Goal: Task Accomplishment & Management: Manage account settings

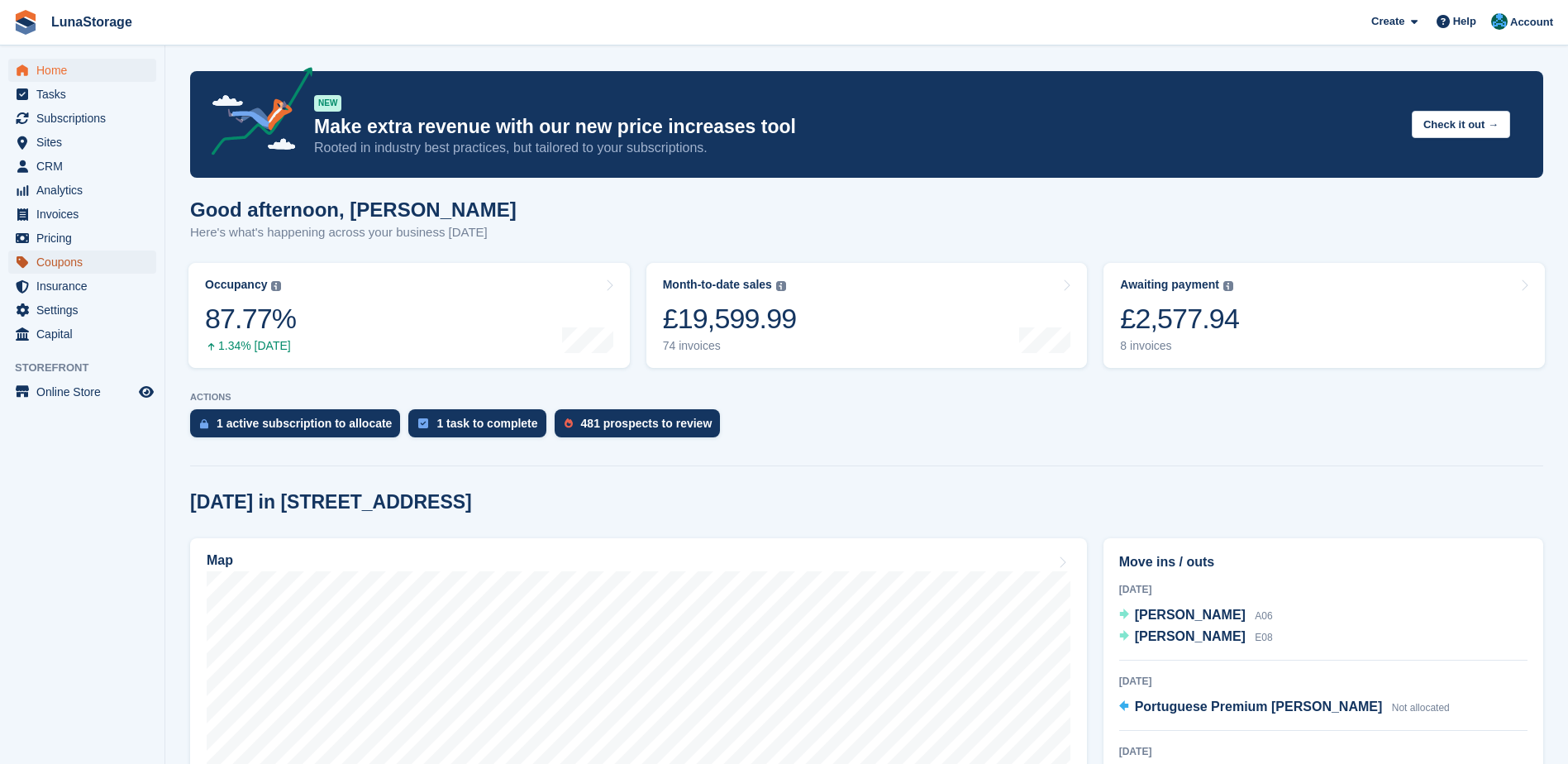
click at [65, 262] on span "Coupons" at bounding box center [86, 262] width 99 height 23
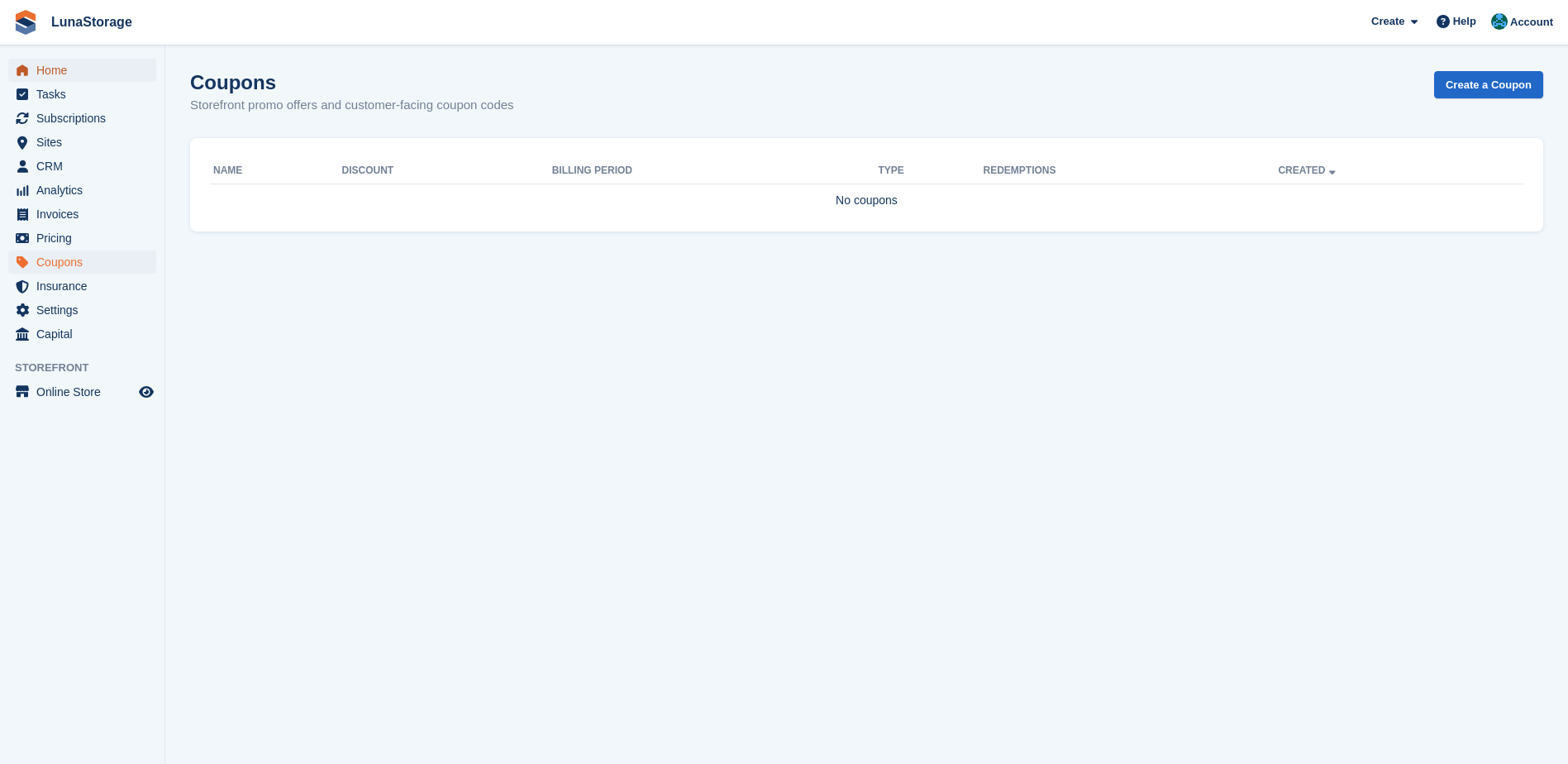
click at [67, 70] on span "Home" at bounding box center [86, 70] width 99 height 23
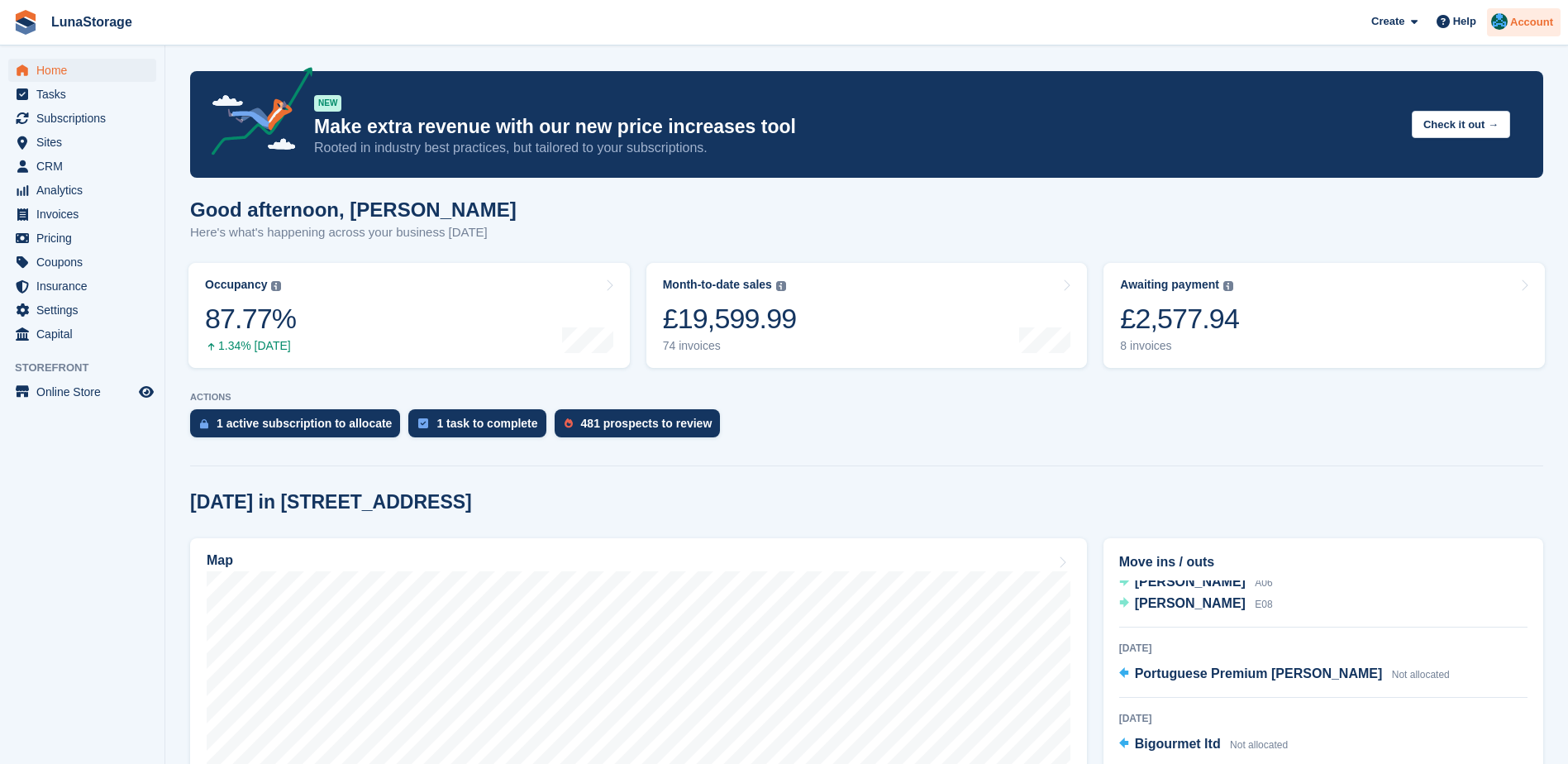
click at [1527, 14] on span "Account" at bounding box center [1531, 22] width 43 height 16
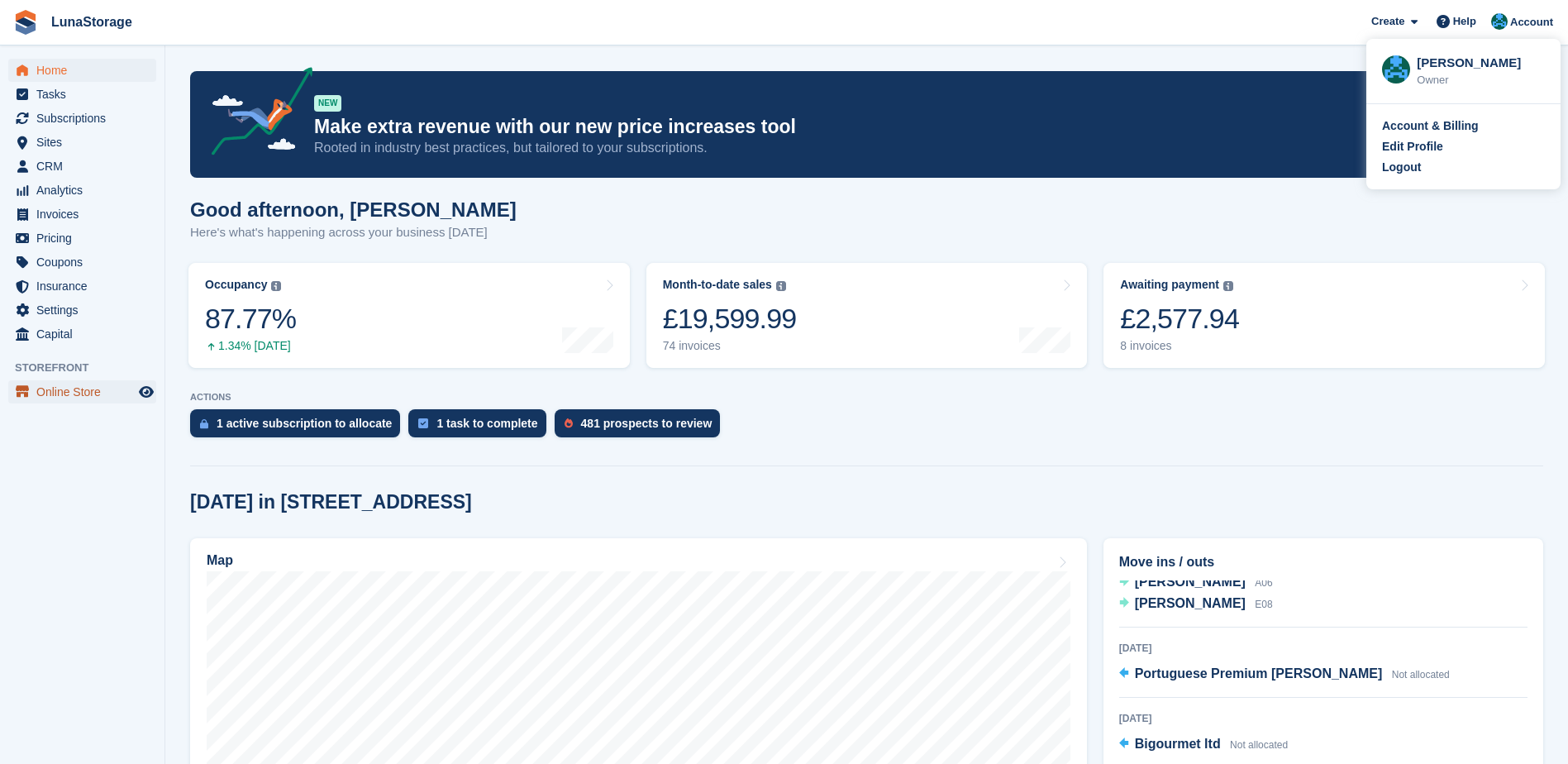
click at [57, 397] on span "Online Store" at bounding box center [86, 392] width 99 height 23
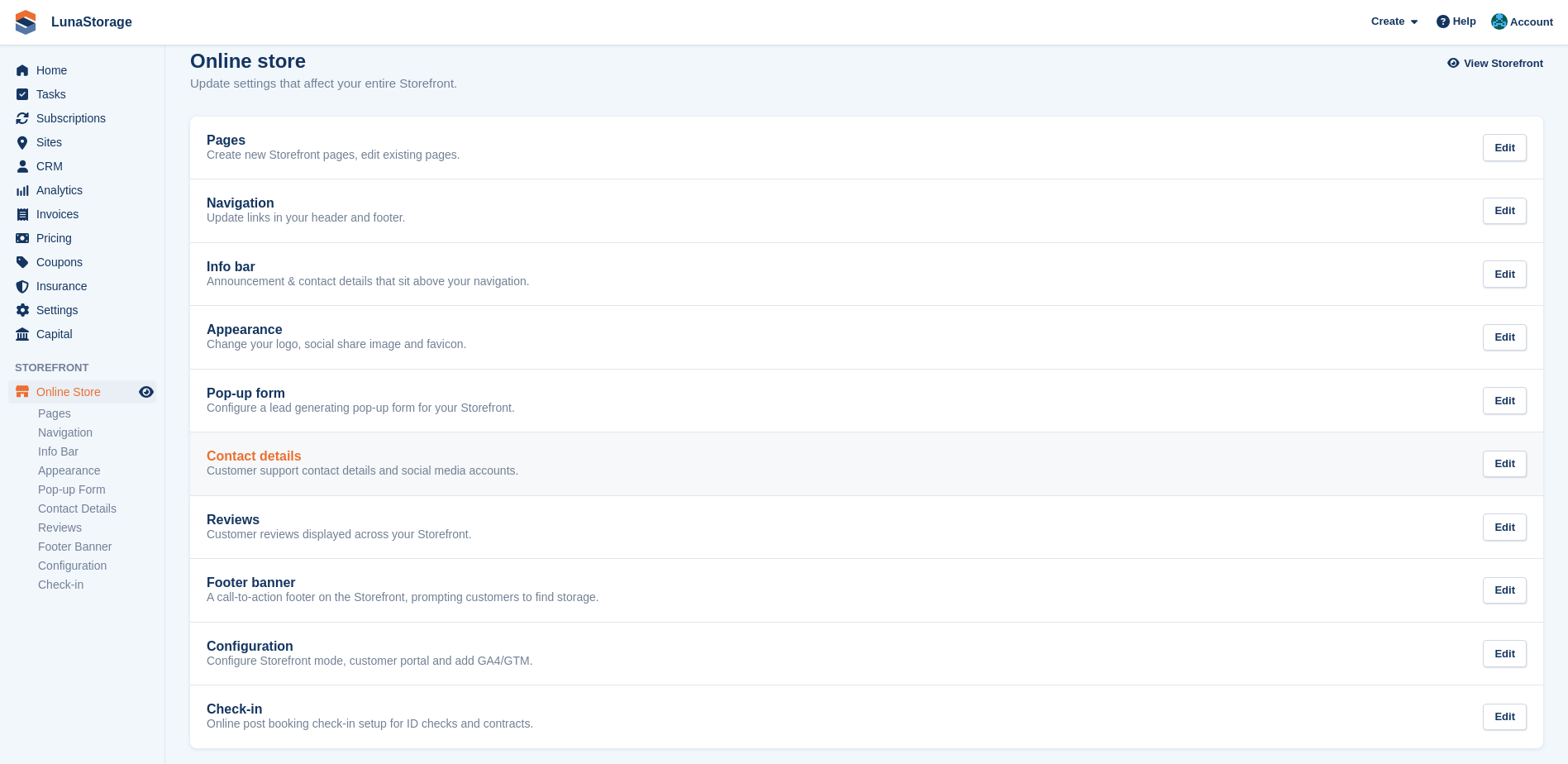
scroll to position [31, 0]
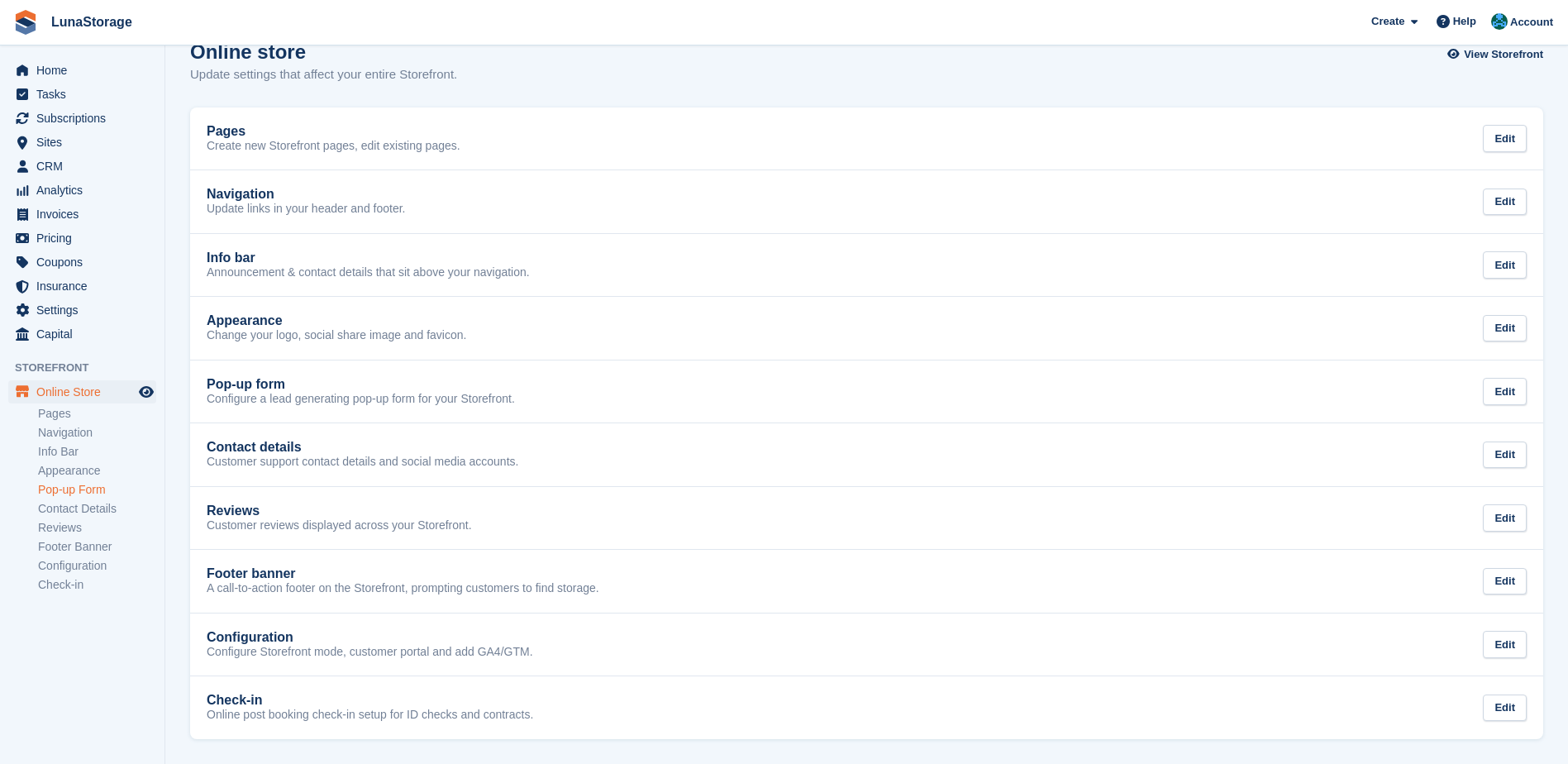
click at [98, 491] on link "Pop-up Form" at bounding box center [97, 489] width 118 height 15
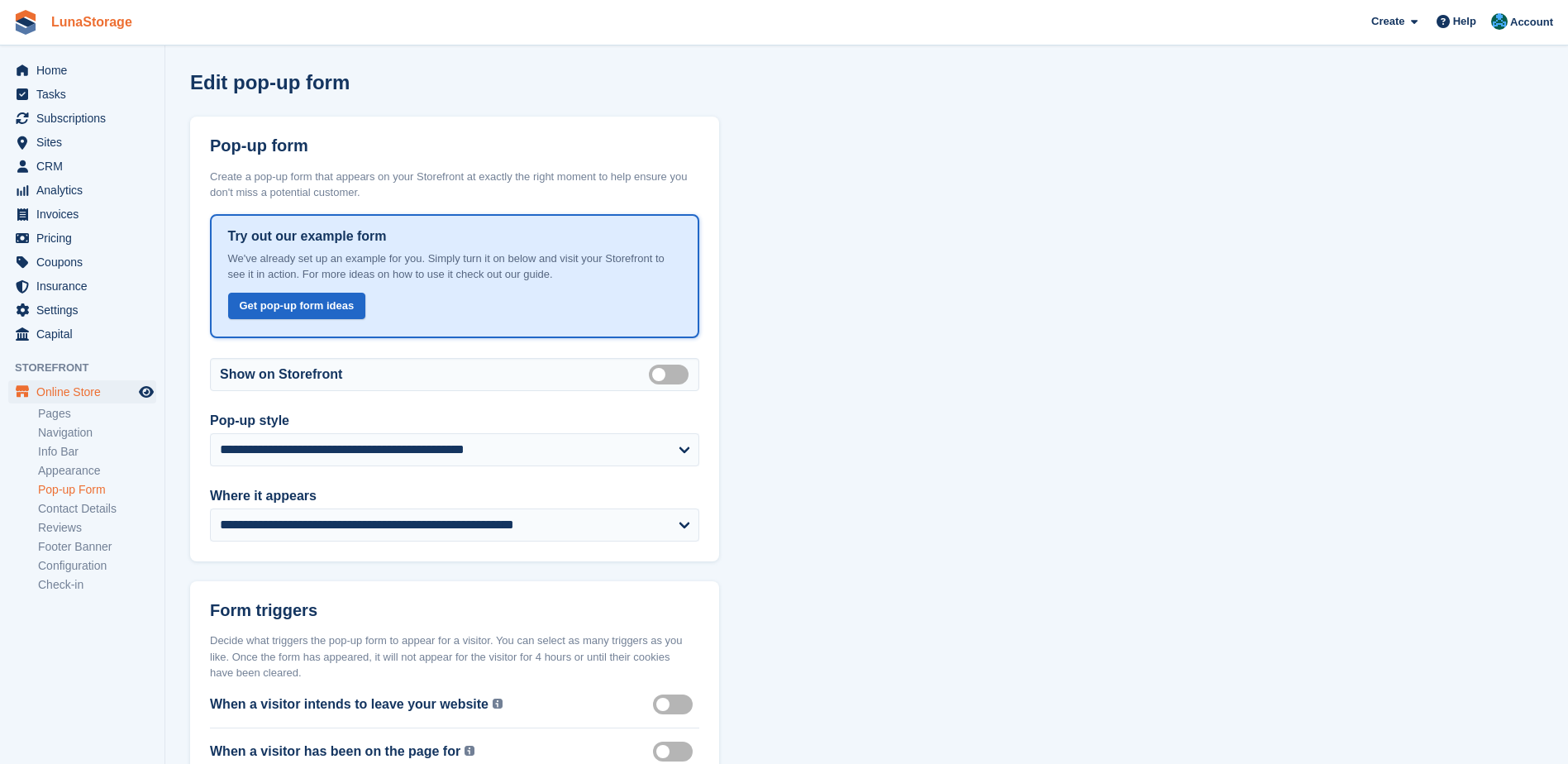
click at [61, 32] on link "LunaStorage" at bounding box center [91, 22] width 94 height 27
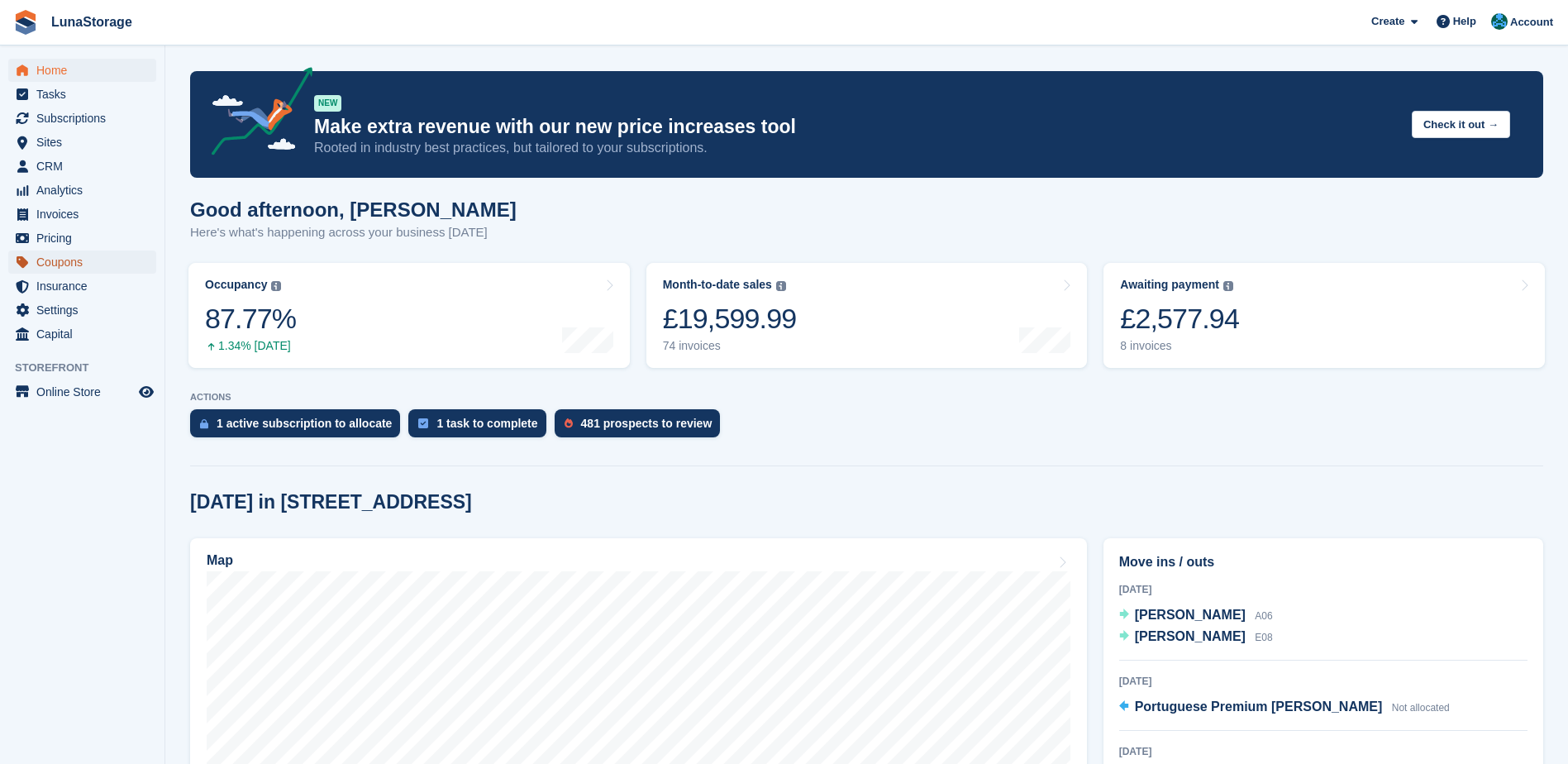
click at [92, 260] on span "Coupons" at bounding box center [86, 262] width 99 height 23
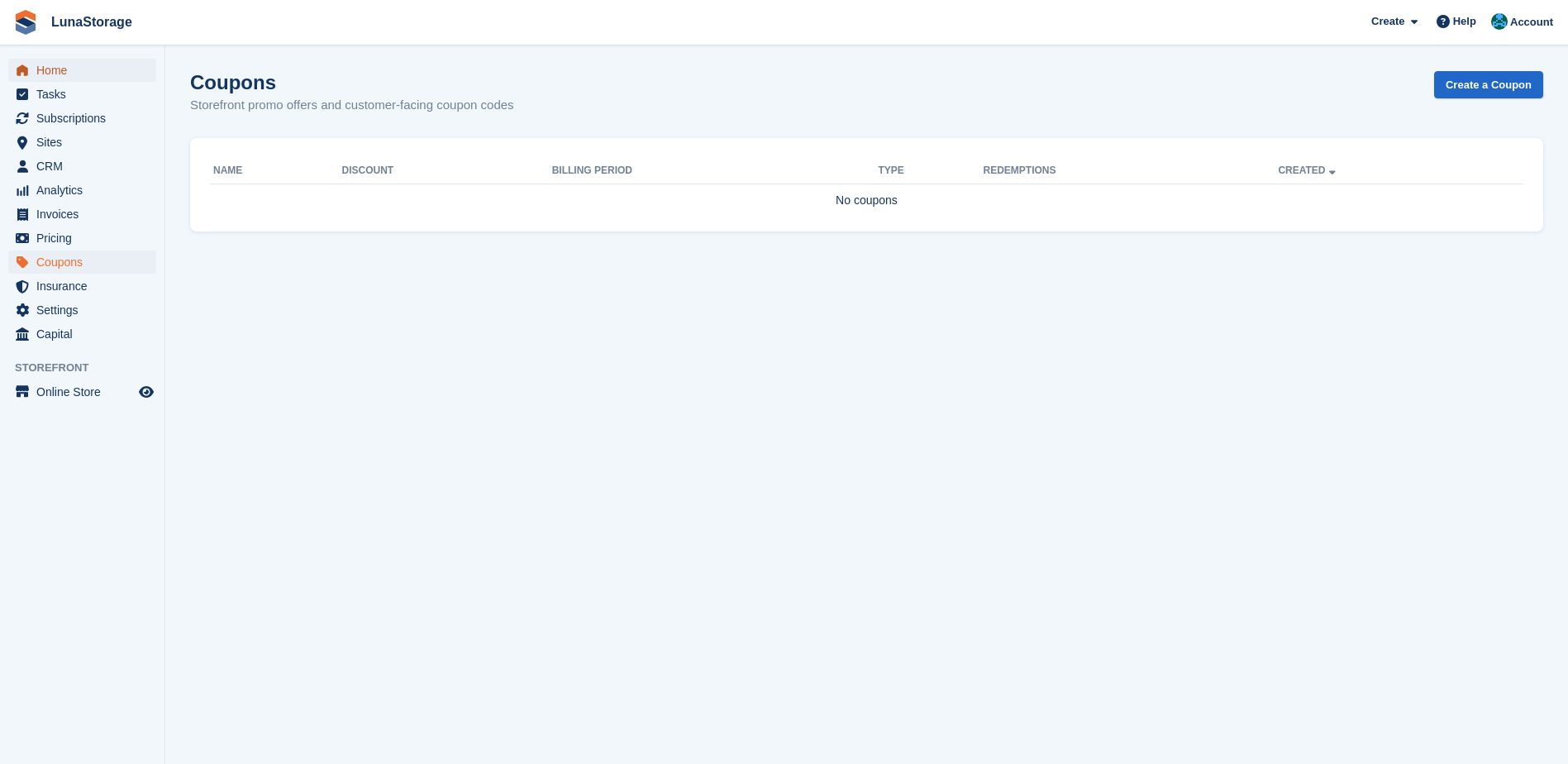
click at [84, 63] on span "Home" at bounding box center [86, 70] width 99 height 23
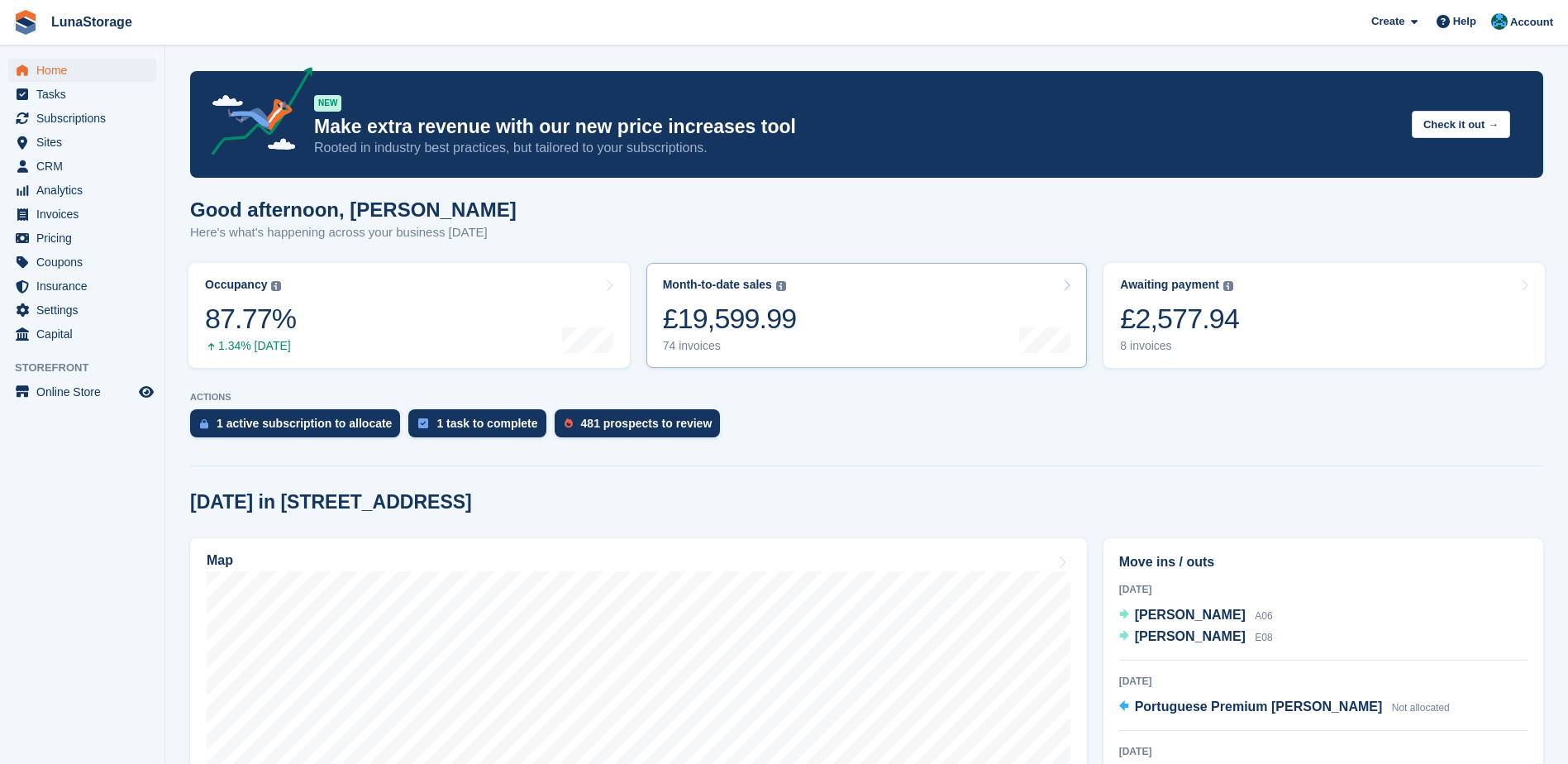
scroll to position [83, 0]
